Goal: Find specific page/section: Find specific page/section

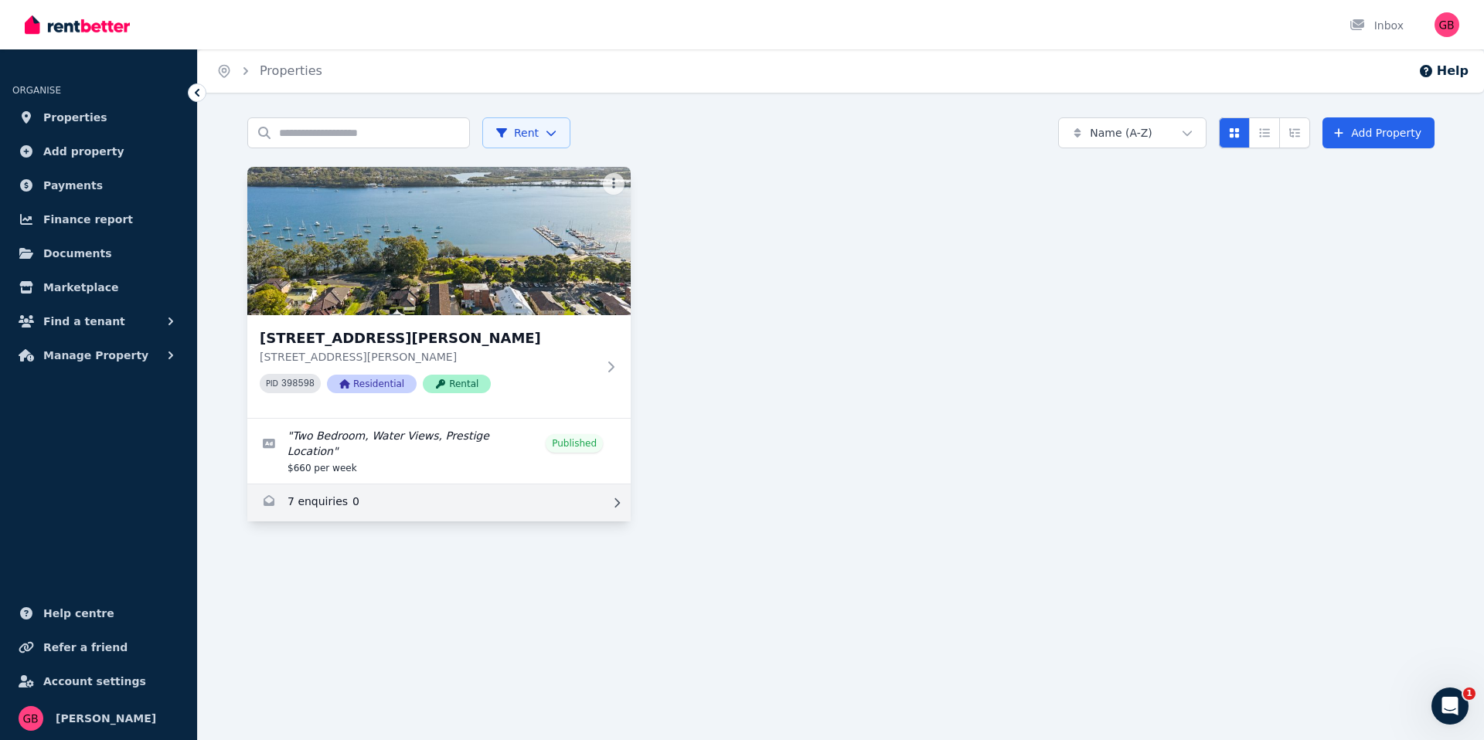
click at [382, 499] on link "Enquiries for 13 Masons Parade, Point Frederick" at bounding box center [438, 503] width 383 height 37
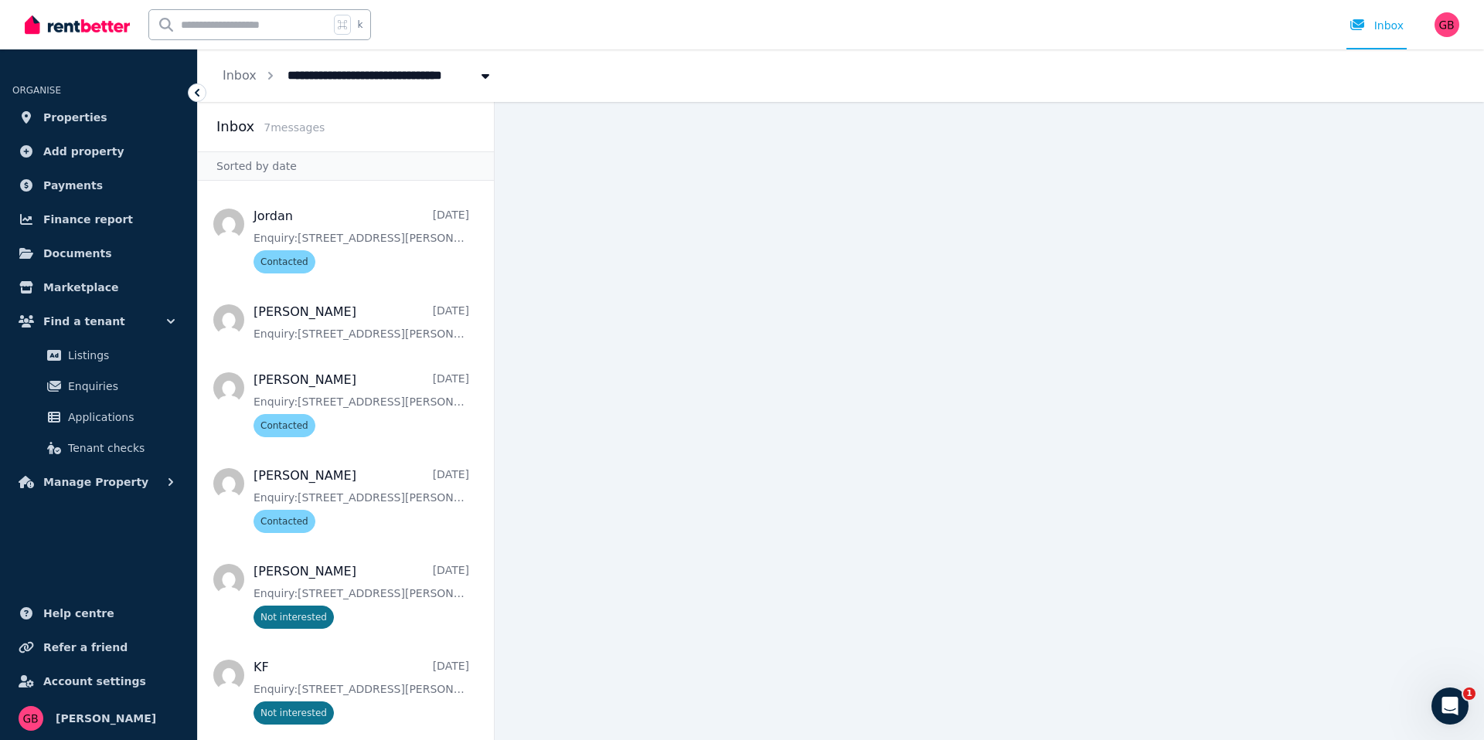
scroll to position [62, 0]
